Goal: Task Accomplishment & Management: Use online tool/utility

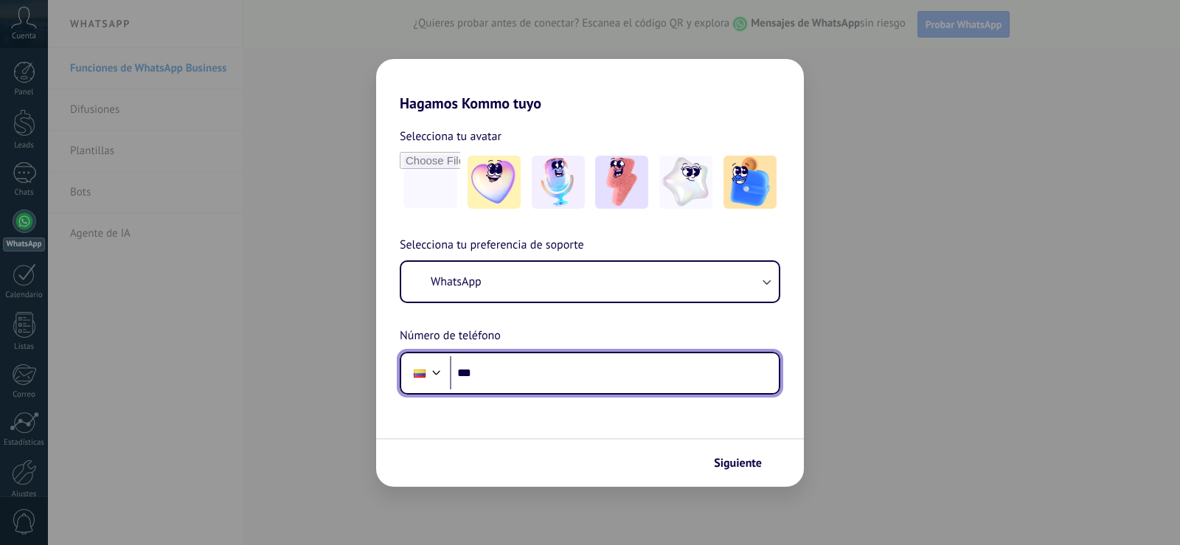
click at [490, 365] on input "***" at bounding box center [614, 373] width 329 height 34
click at [513, 378] on input "***" at bounding box center [614, 373] width 329 height 34
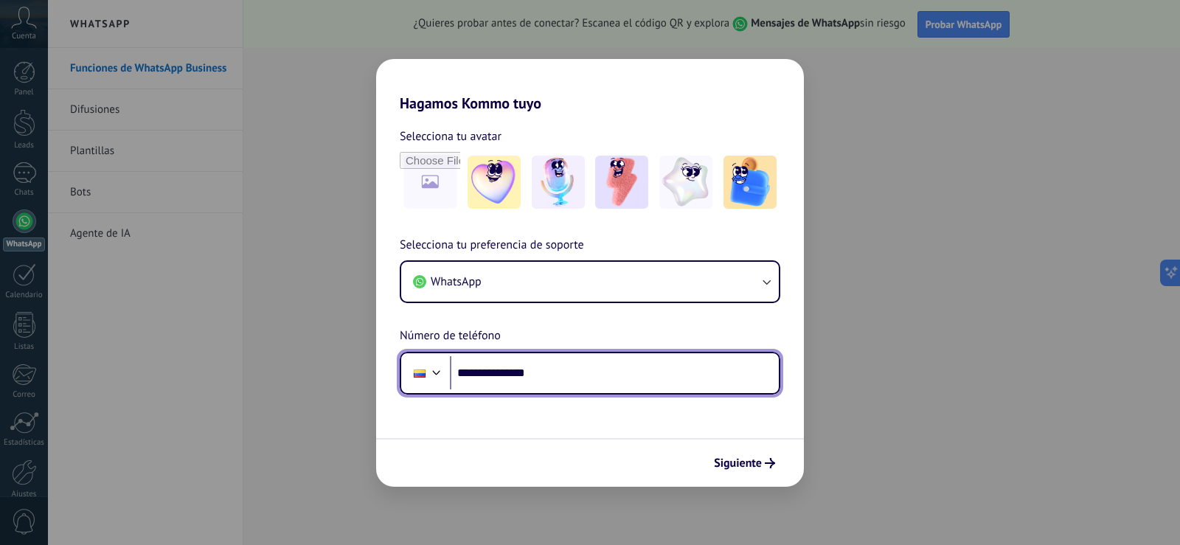
type input "**********"
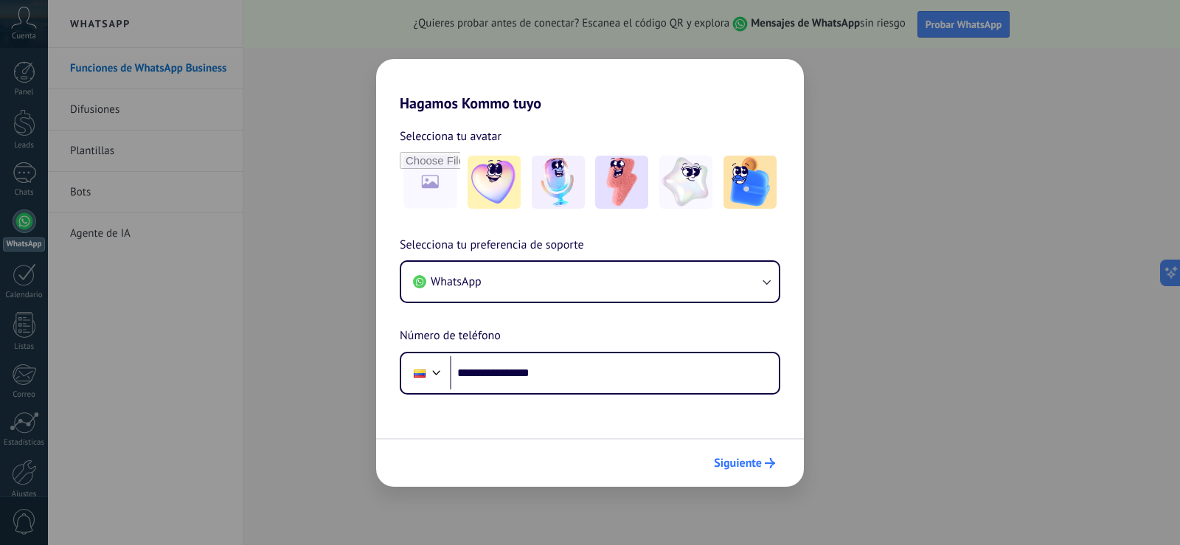
click at [739, 464] on span "Siguiente" at bounding box center [738, 463] width 48 height 10
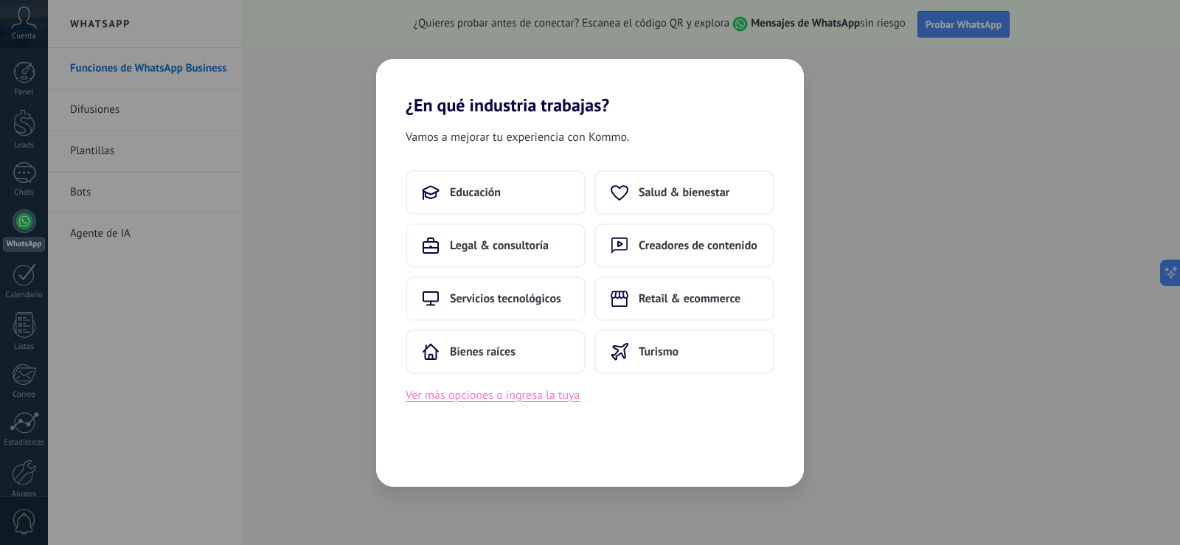
click at [540, 389] on button "Ver más opciones o ingresa la tuya" at bounding box center [492, 395] width 174 height 19
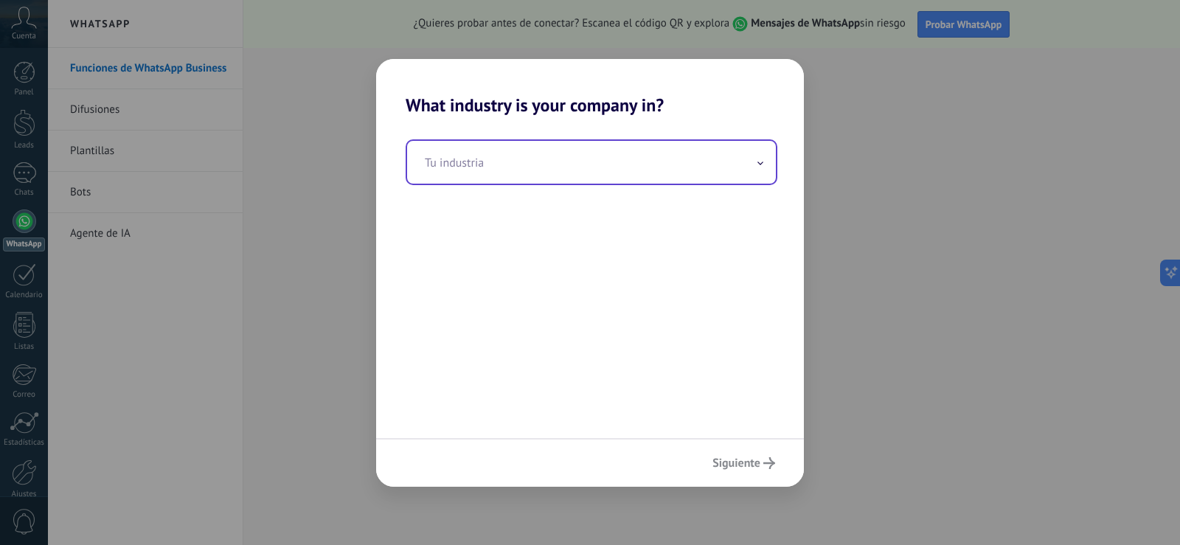
click at [471, 160] on input "text" at bounding box center [591, 162] width 369 height 43
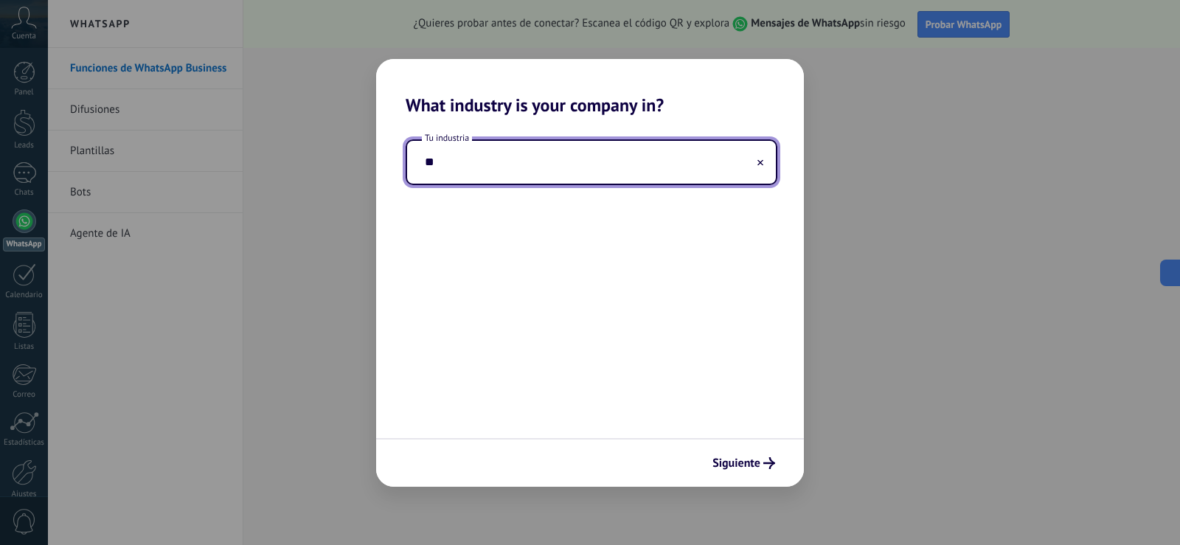
type input "*"
type input "*******"
click at [752, 462] on span "Siguiente" at bounding box center [736, 463] width 48 height 10
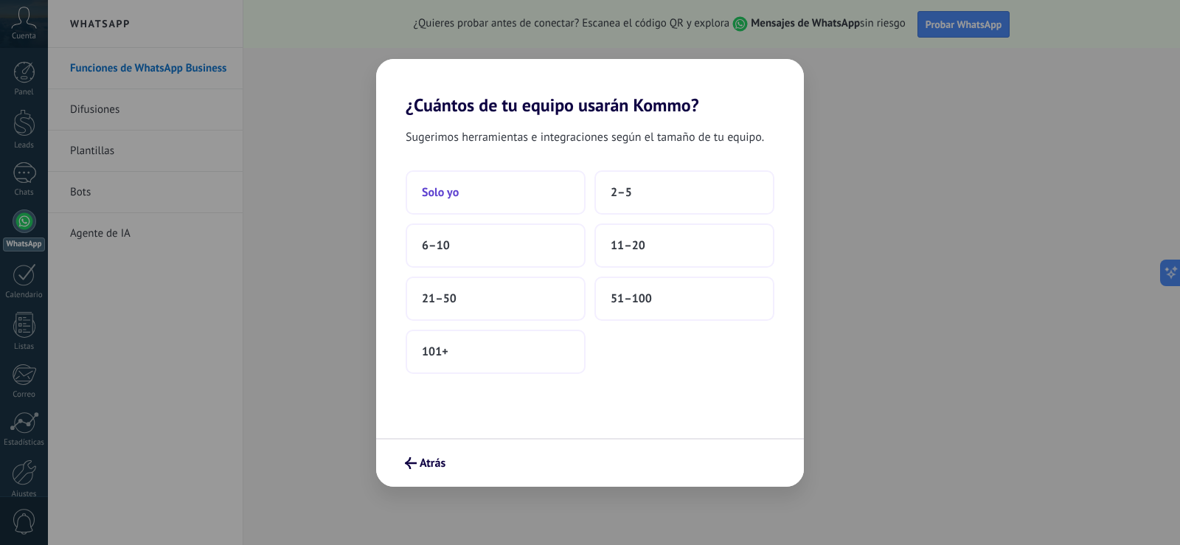
click at [468, 198] on button "Solo yo" at bounding box center [495, 192] width 180 height 44
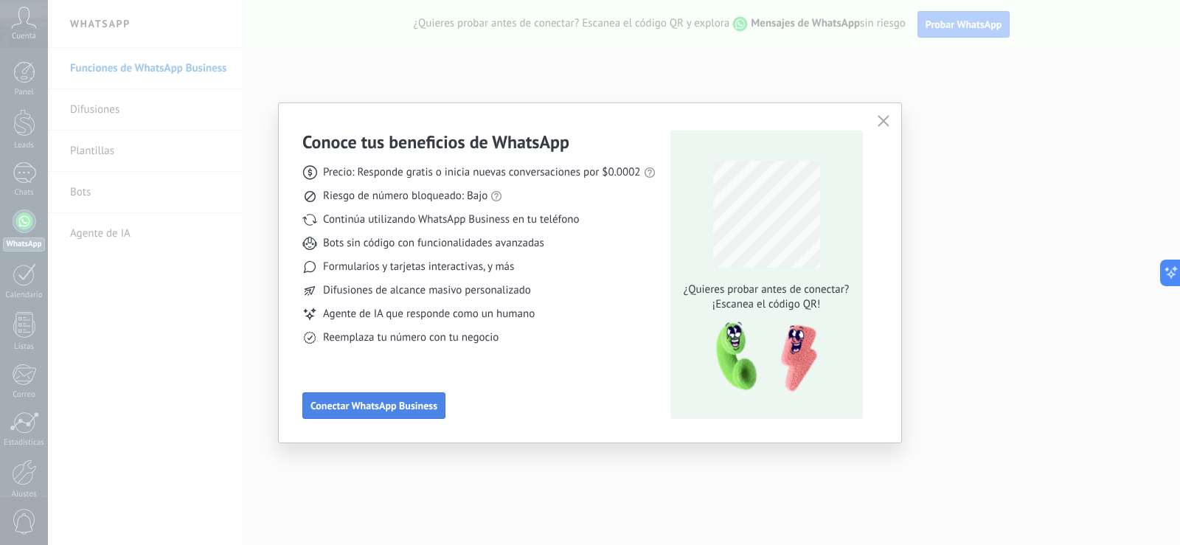
click at [381, 412] on button "Conectar WhatsApp Business" at bounding box center [373, 405] width 143 height 27
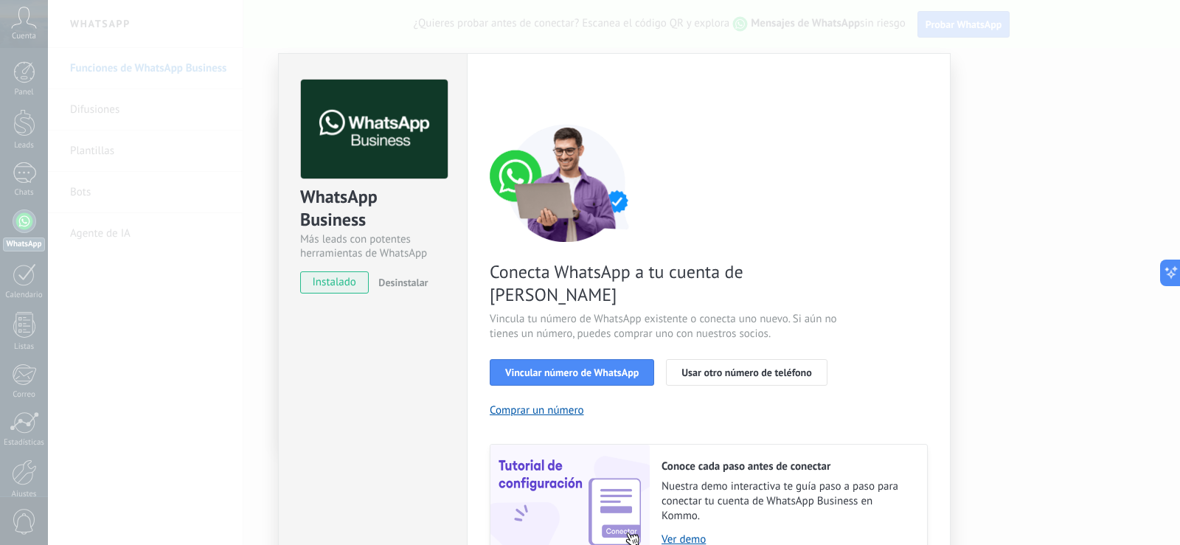
scroll to position [60, 0]
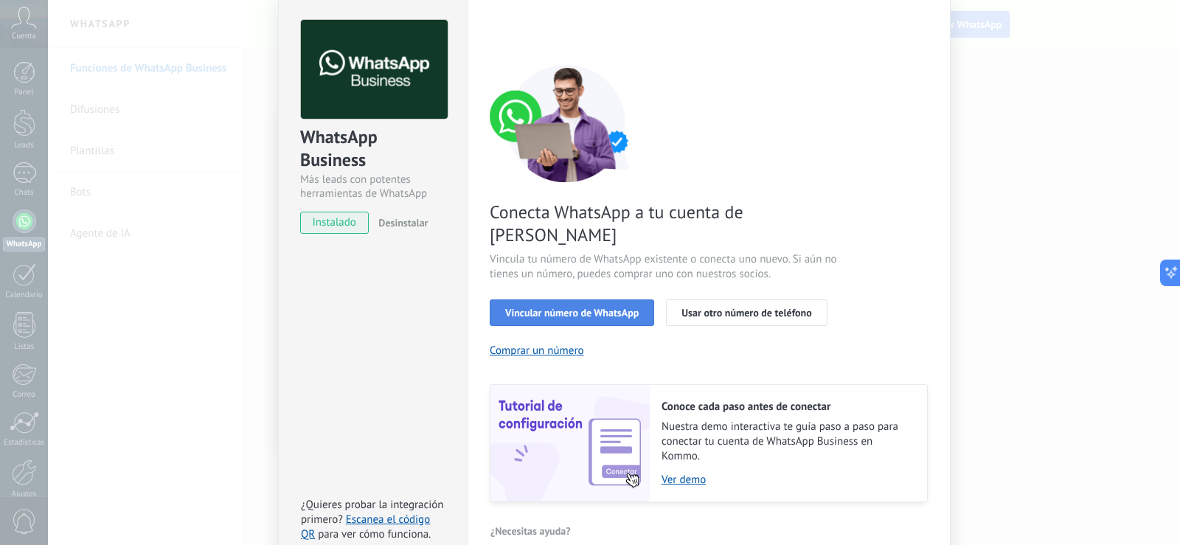
click at [534, 307] on span "Vincular número de WhatsApp" at bounding box center [571, 312] width 133 height 10
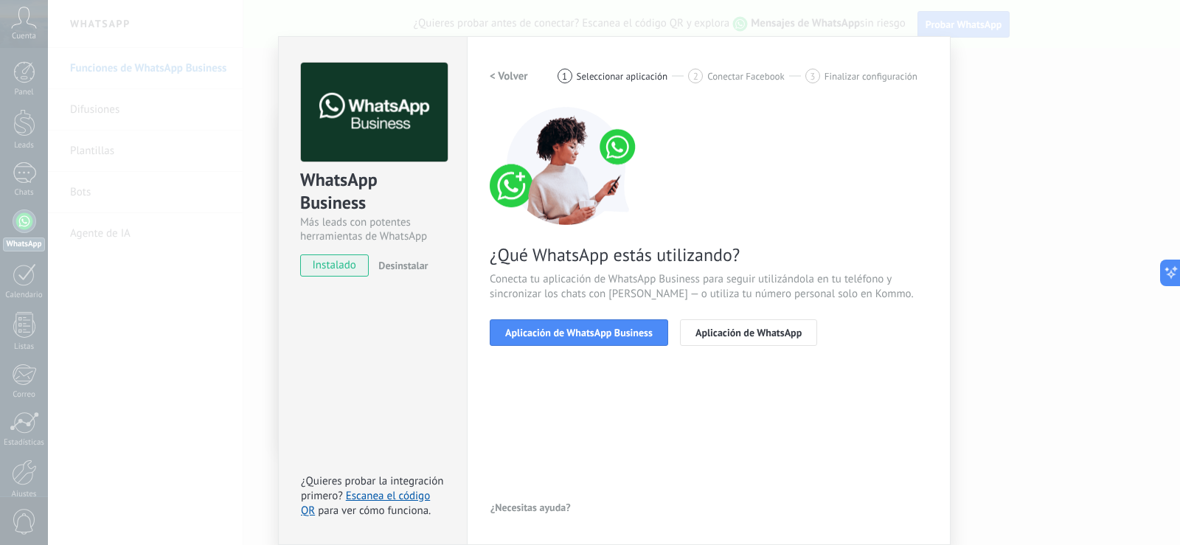
scroll to position [17, 0]
click at [543, 333] on span "Aplicación de WhatsApp Business" at bounding box center [578, 332] width 147 height 10
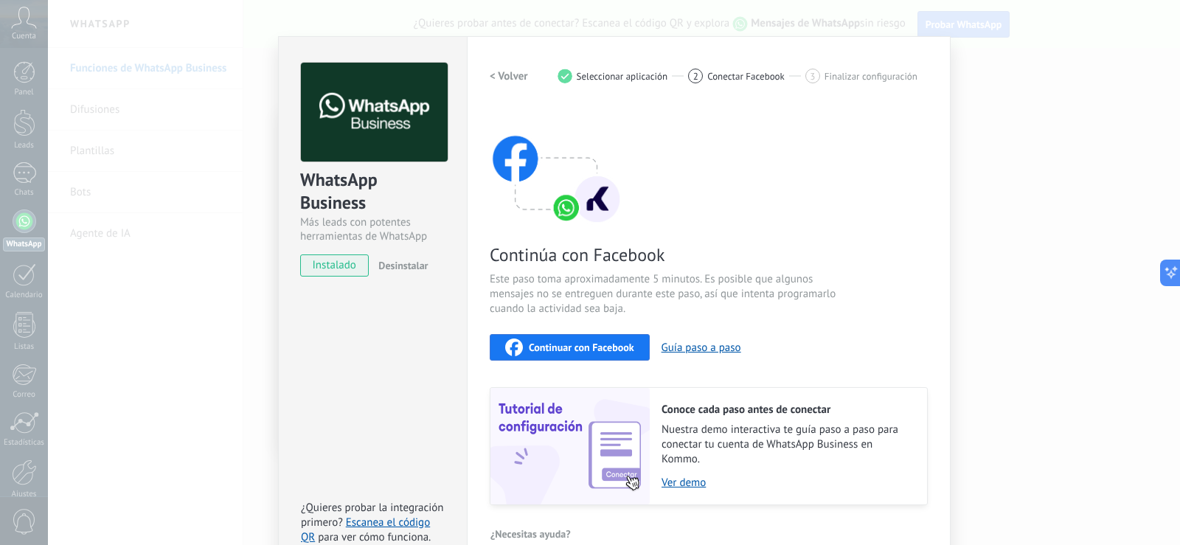
scroll to position [43, 0]
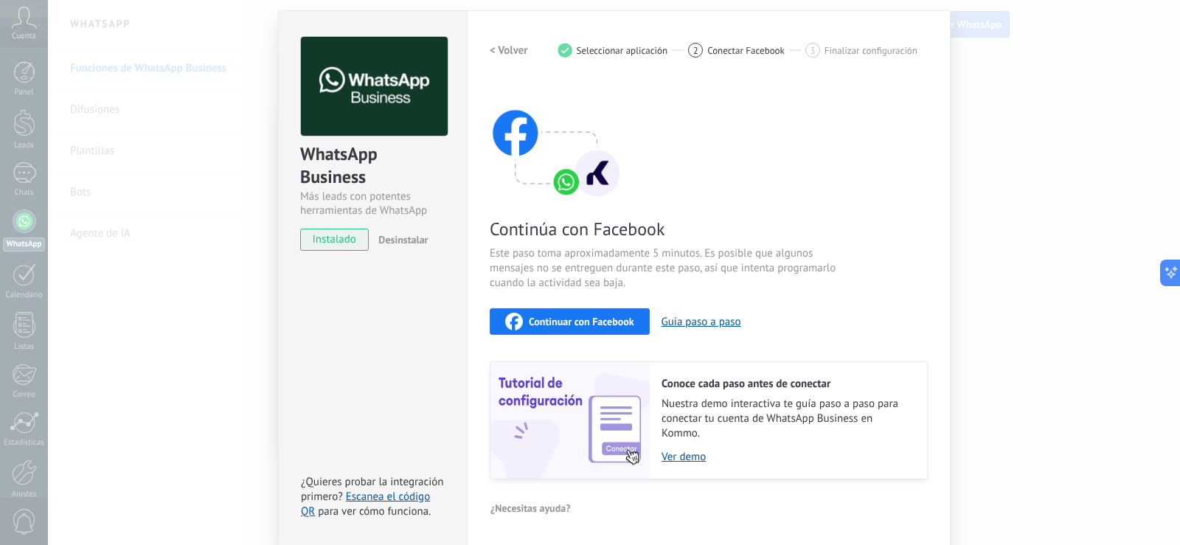
click at [560, 185] on img at bounding box center [556, 140] width 133 height 118
click at [689, 325] on button "Guía paso a paso" at bounding box center [701, 322] width 80 height 14
click at [321, 237] on span "instalado" at bounding box center [334, 240] width 67 height 22
click at [399, 245] on span "Desinstalar" at bounding box center [402, 239] width 49 height 13
click at [339, 236] on span "instalado" at bounding box center [334, 240] width 67 height 22
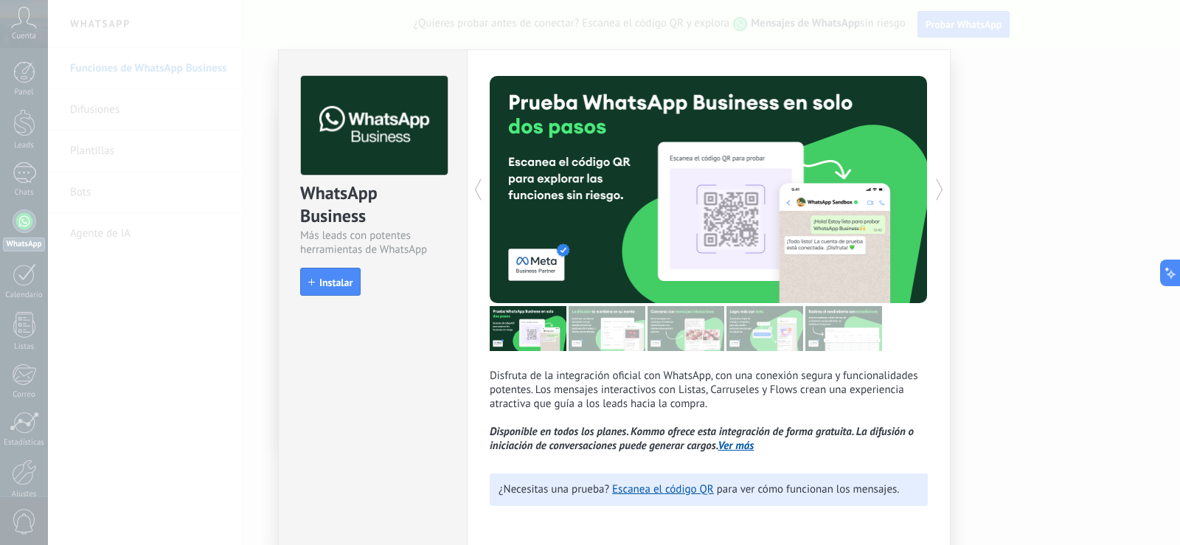
scroll to position [4, 0]
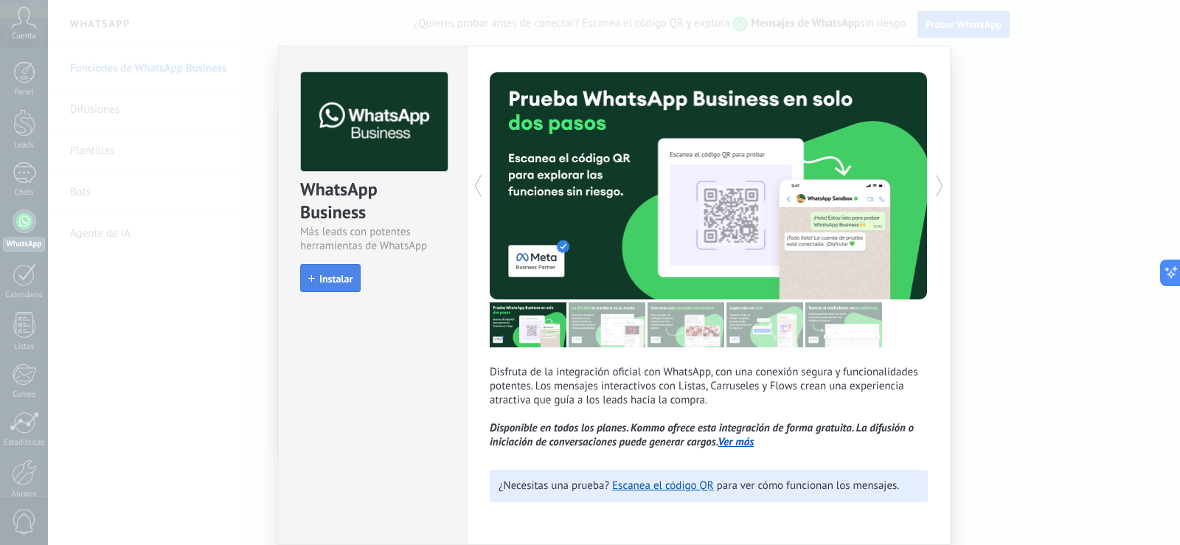
click at [322, 280] on span "Instalar" at bounding box center [335, 279] width 33 height 10
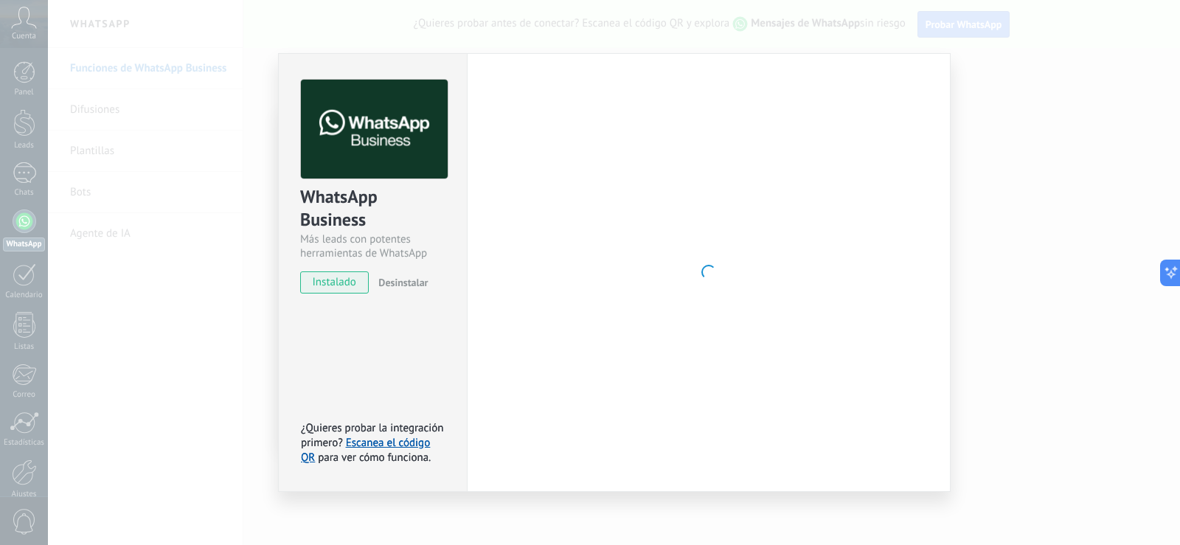
scroll to position [0, 0]
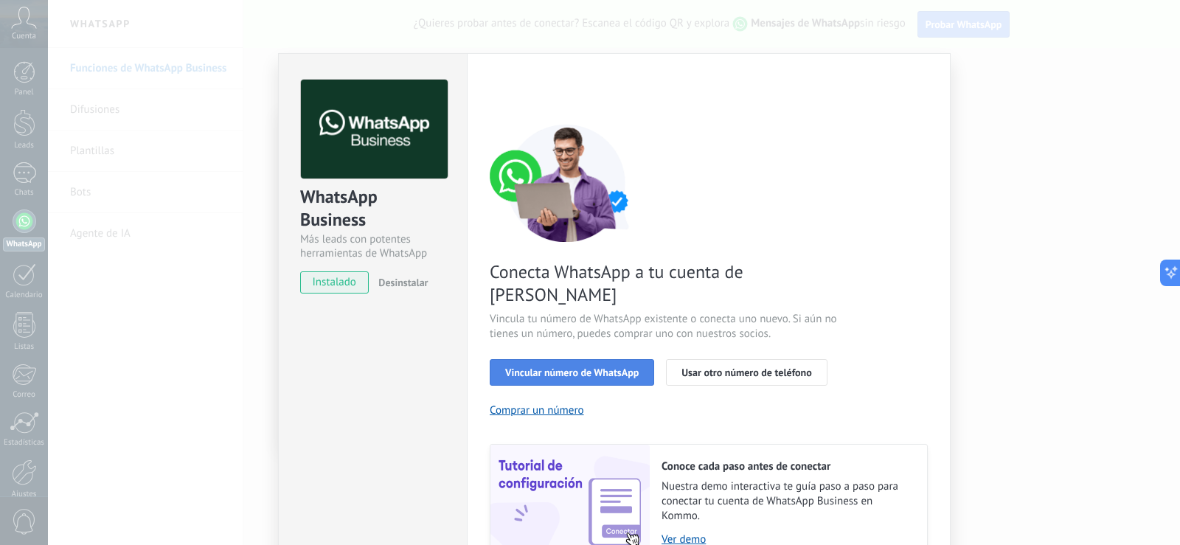
click at [529, 367] on span "Vincular número de WhatsApp" at bounding box center [571, 372] width 133 height 10
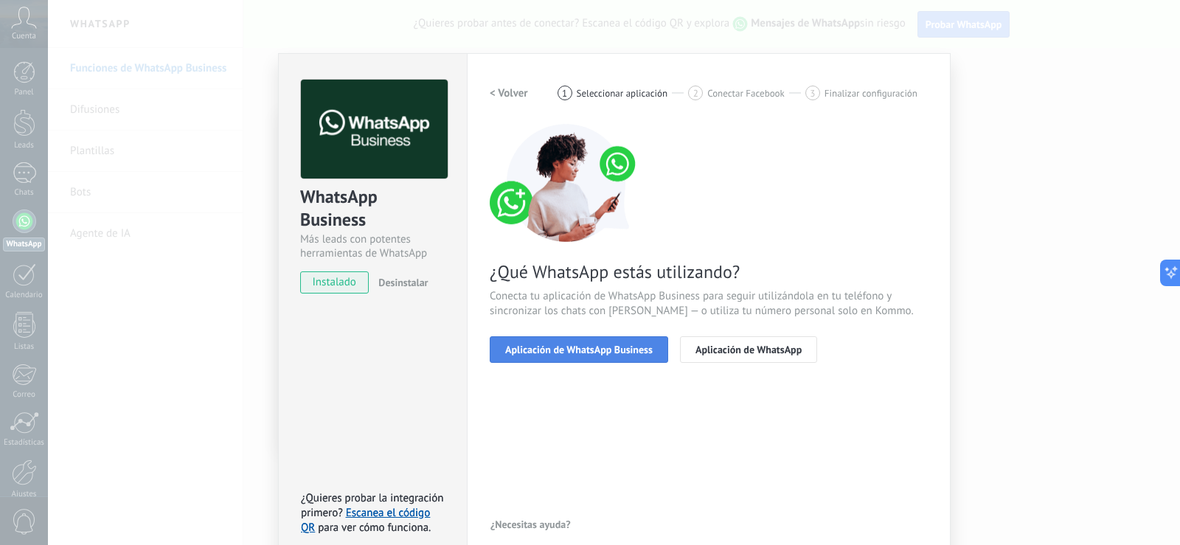
click at [560, 349] on span "Aplicación de WhatsApp Business" at bounding box center [578, 349] width 147 height 10
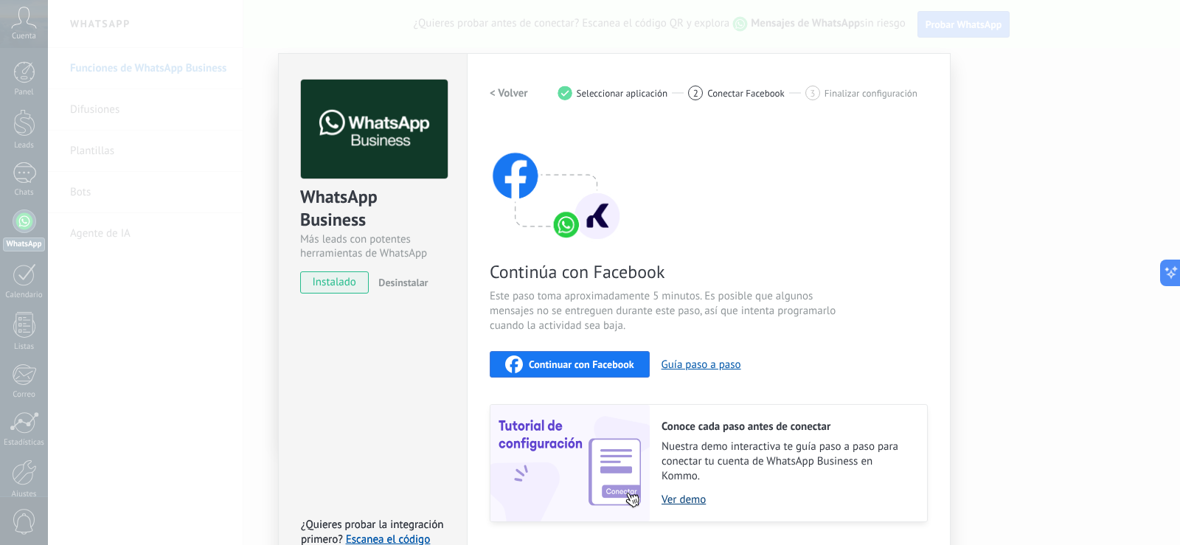
scroll to position [43, 0]
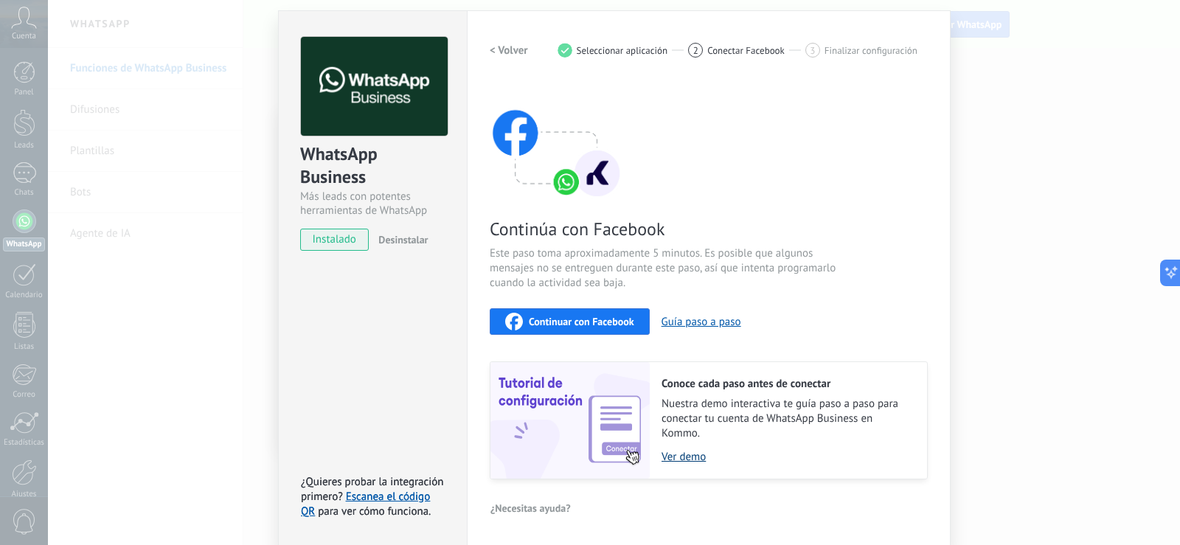
click at [683, 459] on link "Ver demo" at bounding box center [786, 457] width 251 height 14
click at [563, 319] on span "Continuar con Facebook" at bounding box center [581, 321] width 105 height 10
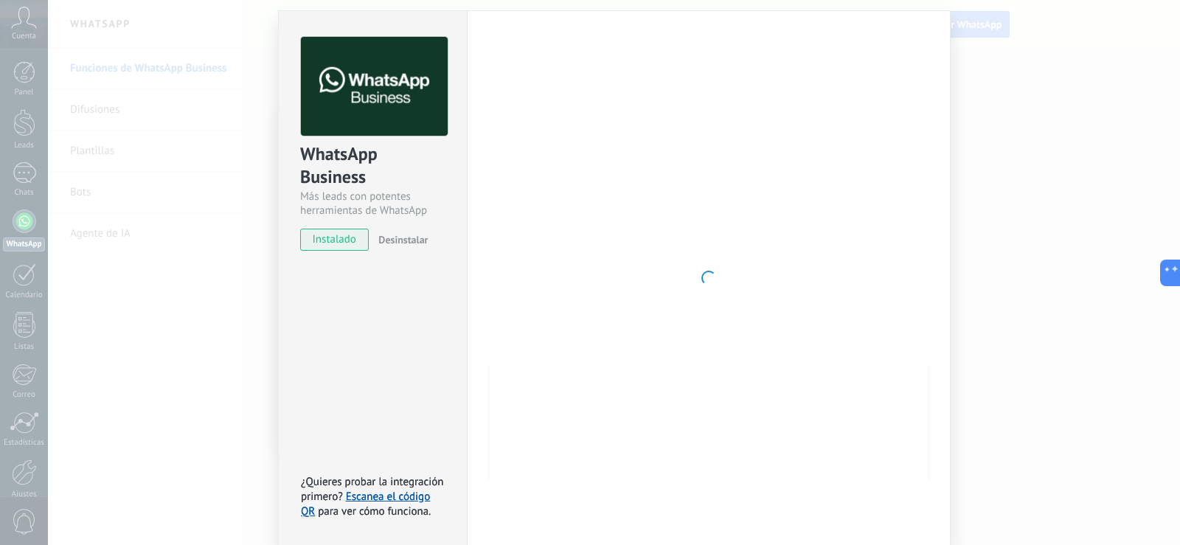
scroll to position [0, 0]
